Goal: Find specific page/section: Find specific page/section

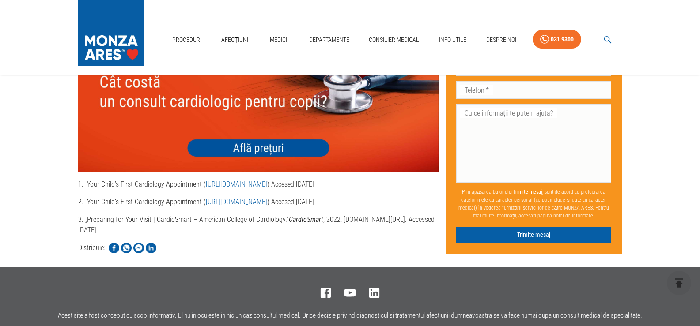
scroll to position [1854, 0]
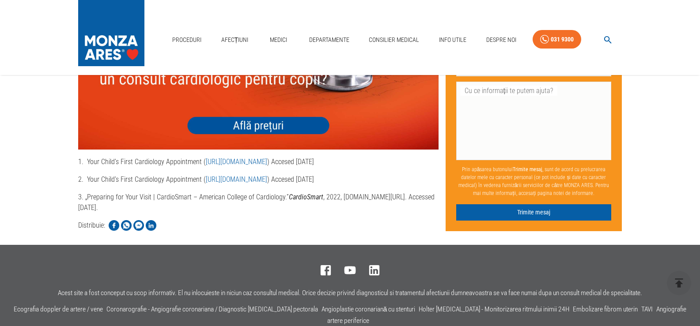
click at [299, 120] on img at bounding box center [258, 78] width 360 height 144
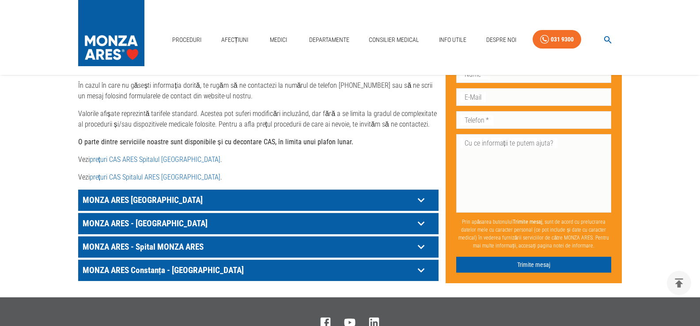
scroll to position [442, 0]
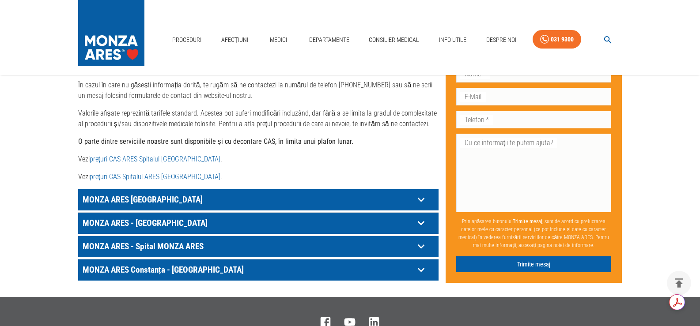
click at [420, 193] on icon at bounding box center [421, 200] width 14 height 14
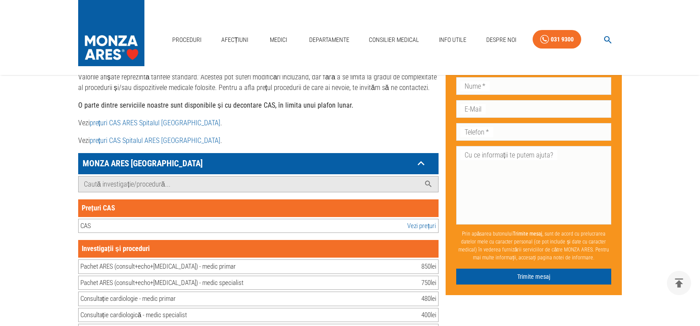
scroll to position [530, 0]
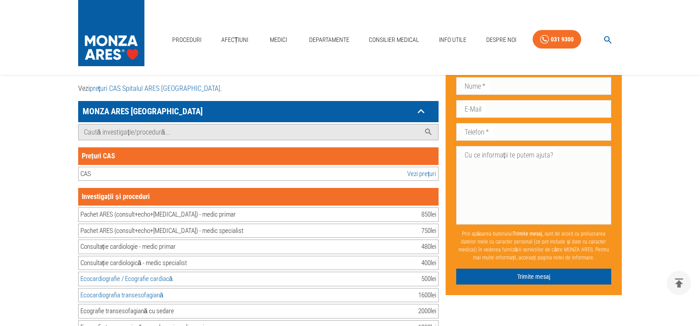
click at [433, 169] on link "Vezi prețuri" at bounding box center [421, 174] width 29 height 10
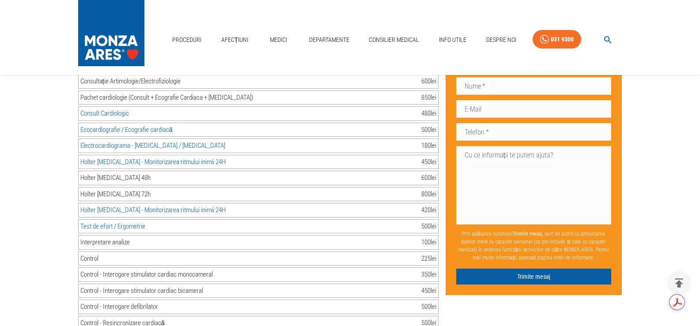
scroll to position [2075, 0]
